Goal: Transaction & Acquisition: Purchase product/service

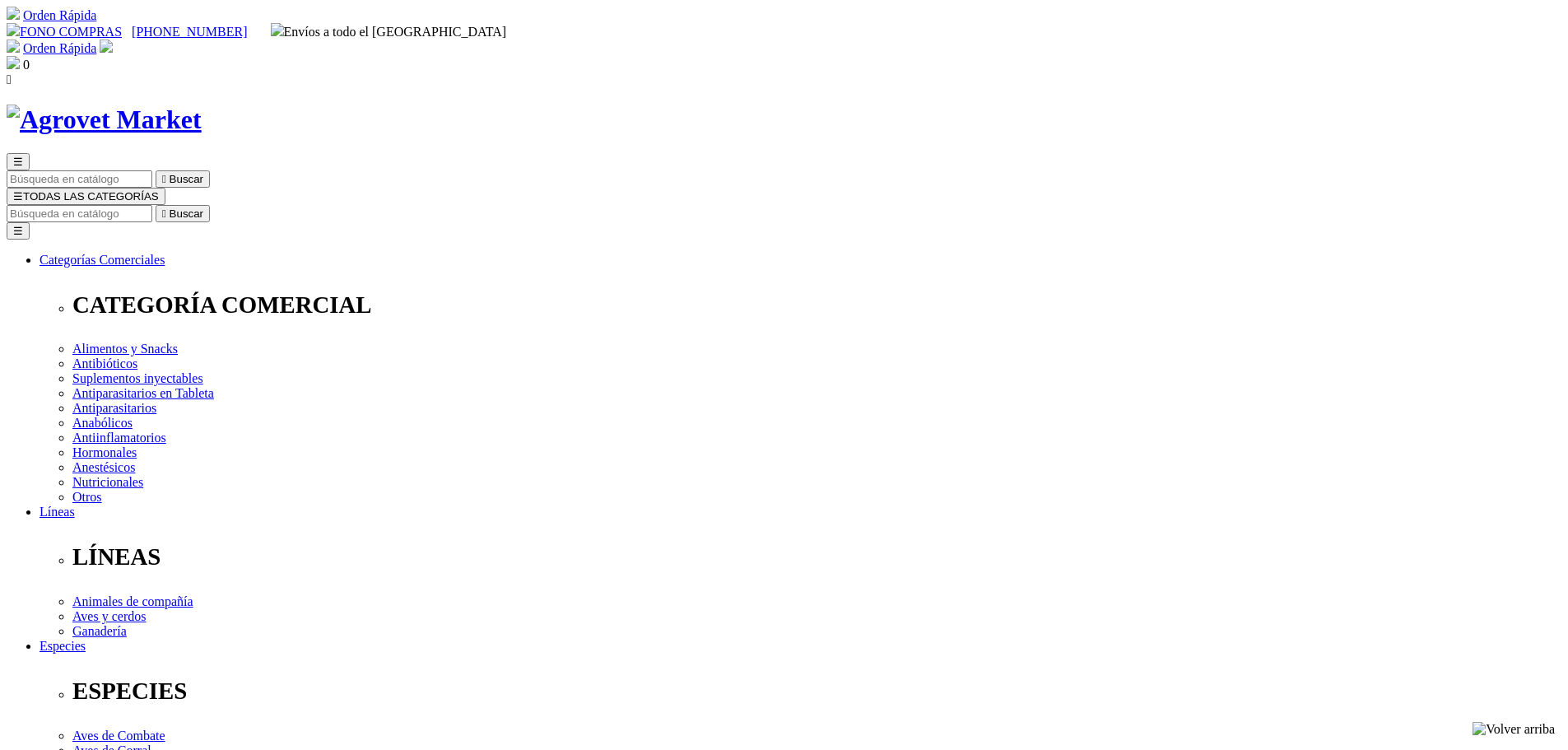
click at [153, 205] on input "Buscar" at bounding box center [79, 213] width 145 height 17
type input "antiparasitario"
click at [498, 205] on button " Buscar" at bounding box center [525, 213] width 55 height 17
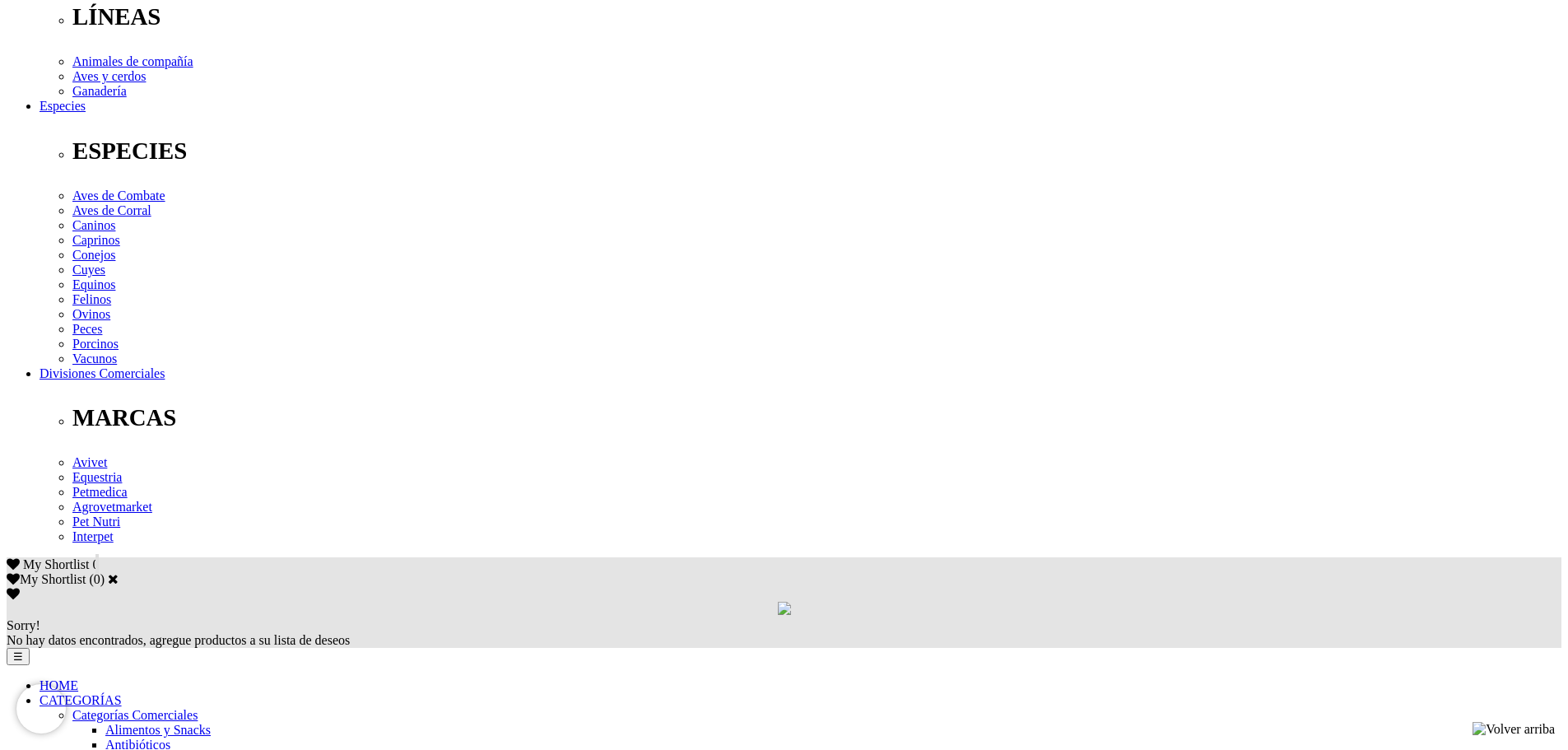
scroll to position [576, 0]
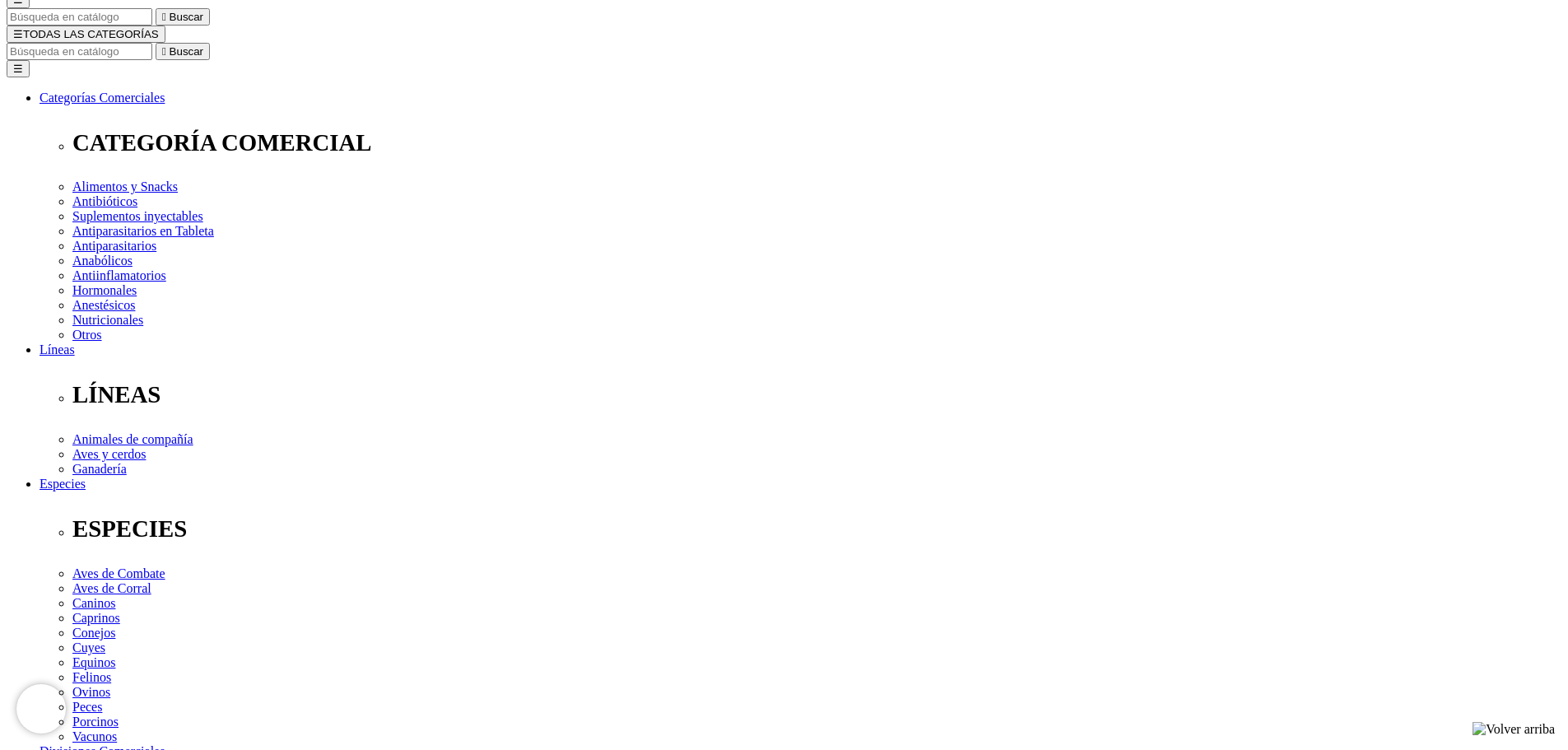
scroll to position [164, 0]
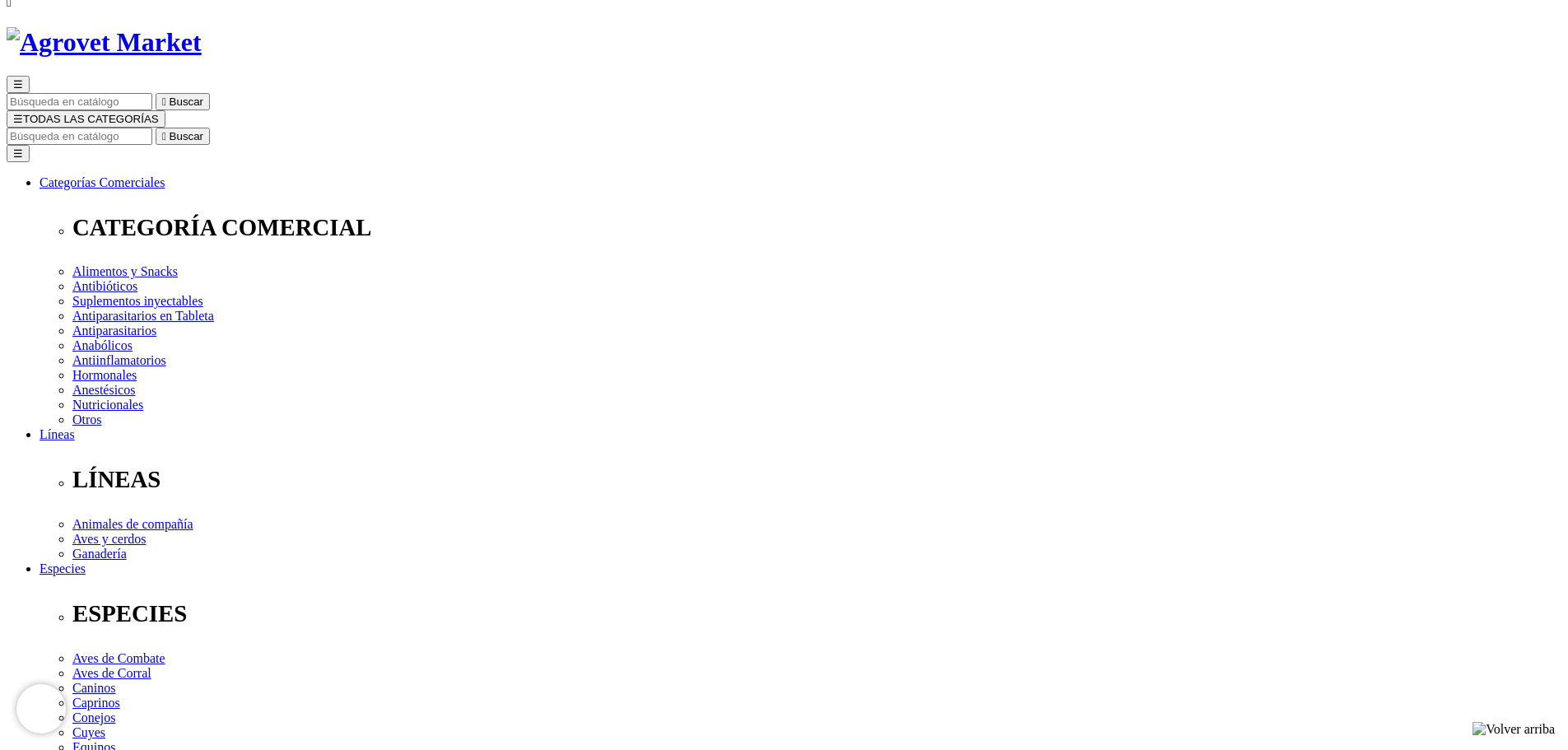
scroll to position [0, 0]
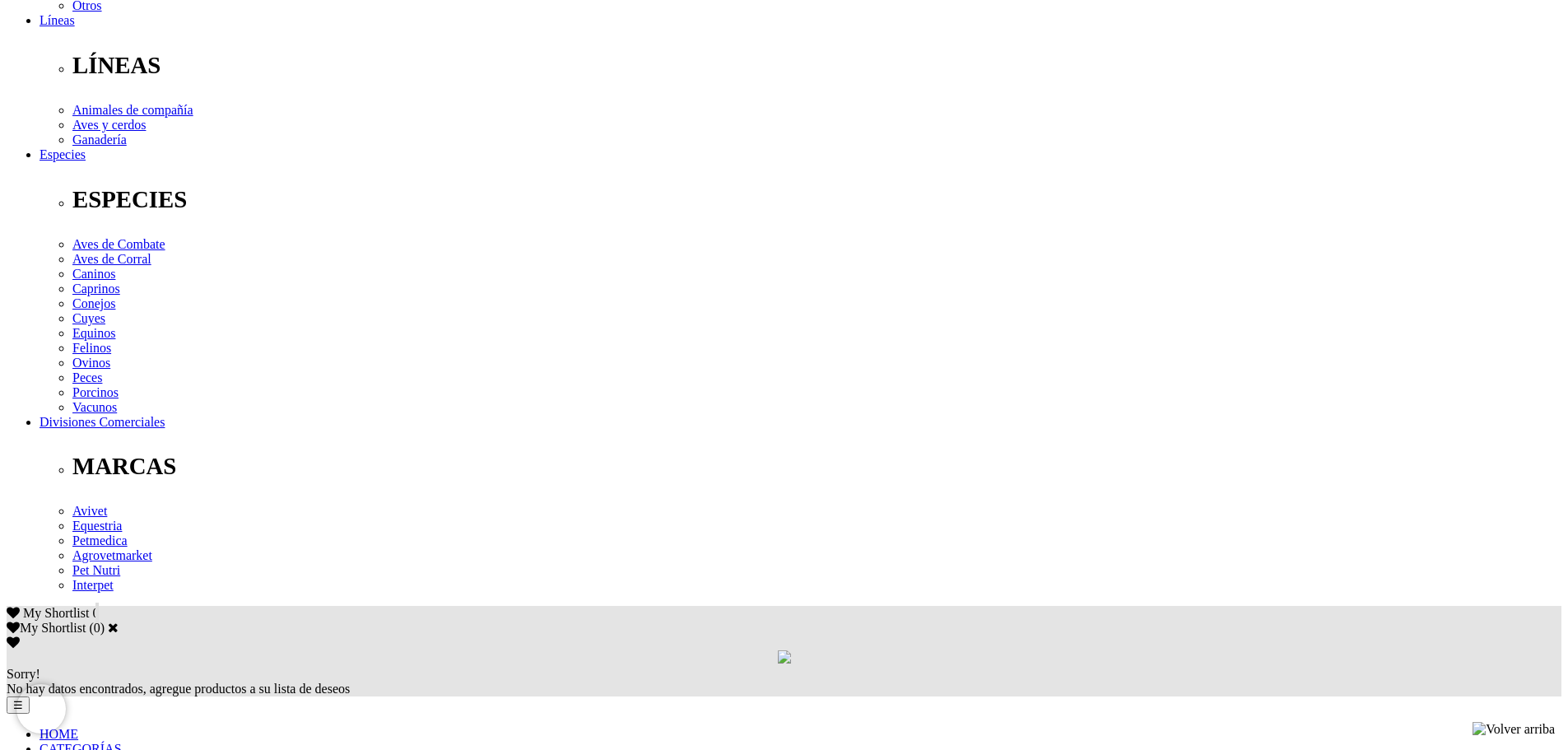
scroll to position [493, 0]
